Goal: Information Seeking & Learning: Find specific fact

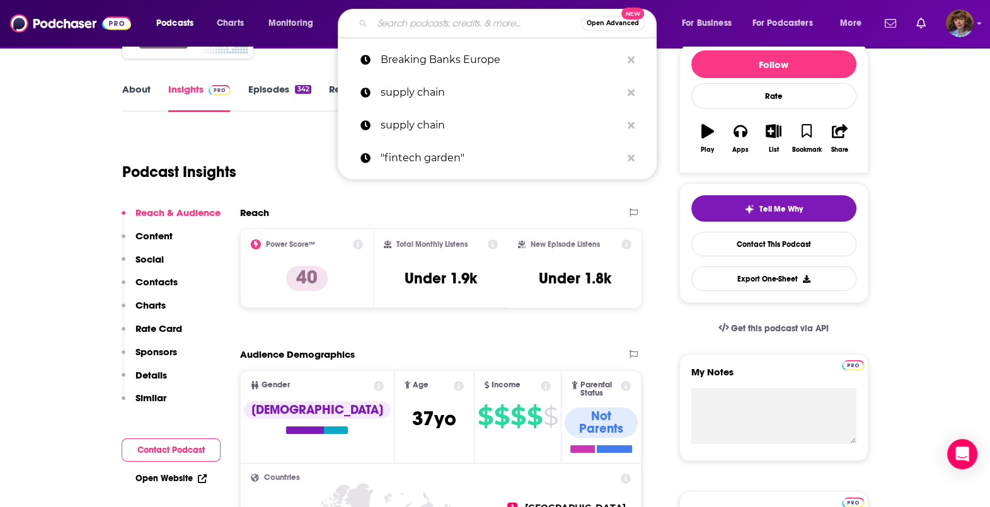
click at [483, 28] on input "Search podcasts, credits, & more..." at bounding box center [477, 23] width 209 height 20
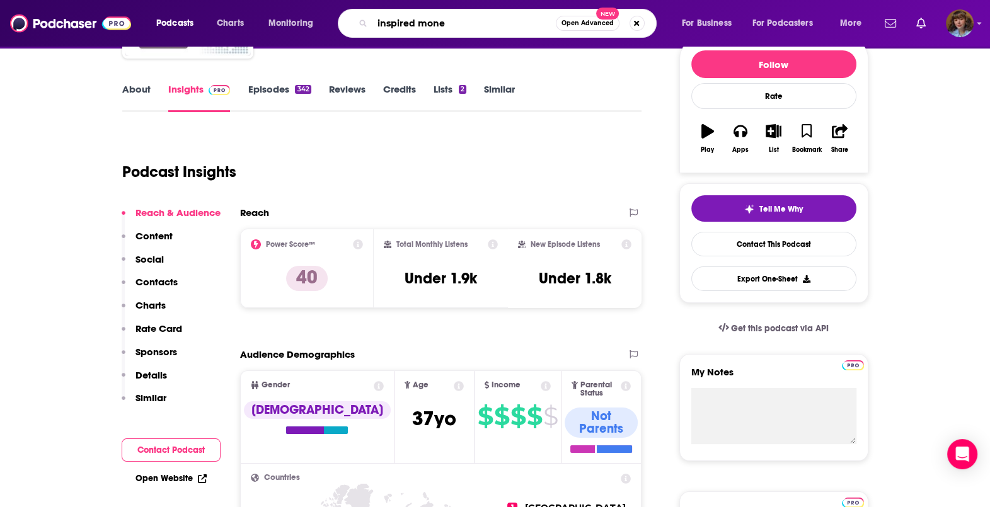
type input "inspired money"
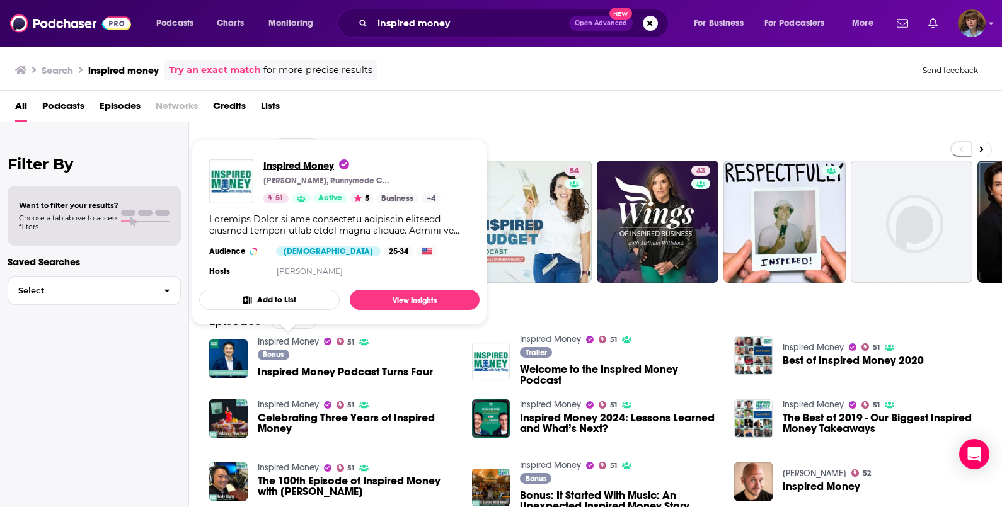
click at [296, 160] on span "Inspired Money" at bounding box center [306, 165] width 86 height 12
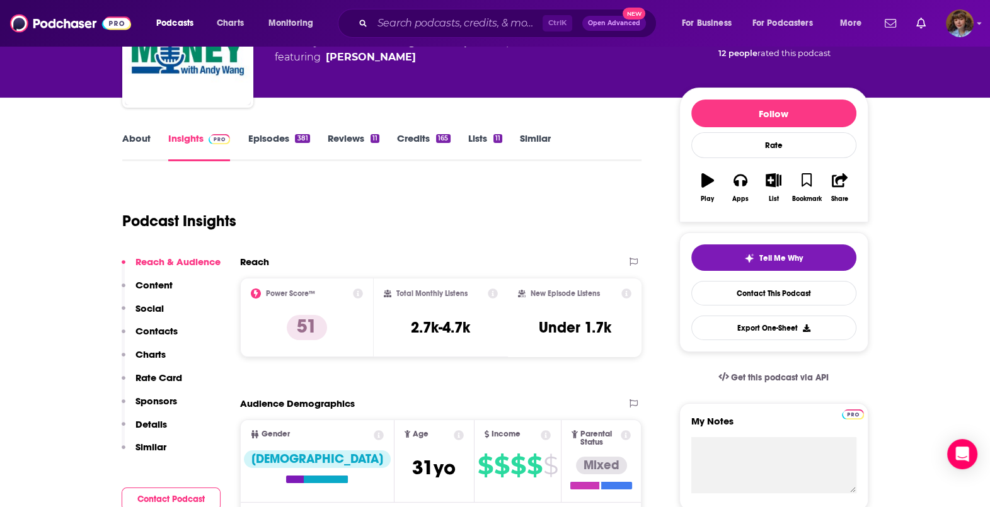
scroll to position [108, 0]
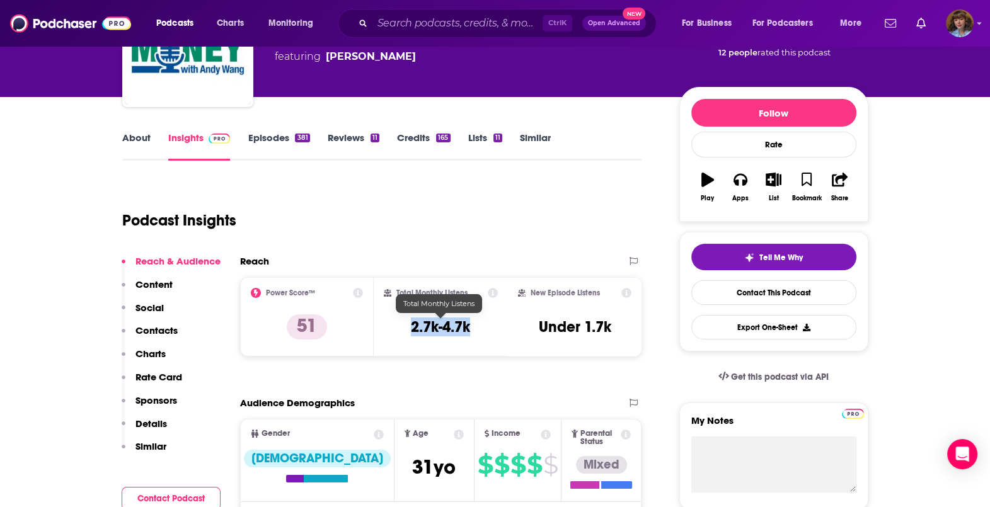
drag, startPoint x: 476, startPoint y: 321, endPoint x: 410, endPoint y: 323, distance: 65.6
click at [410, 323] on div "Total Monthly Listens 2.7k-4.7k" at bounding box center [441, 317] width 114 height 58
copy h3 "2.7k-4.7k"
